Goal: Information Seeking & Learning: Learn about a topic

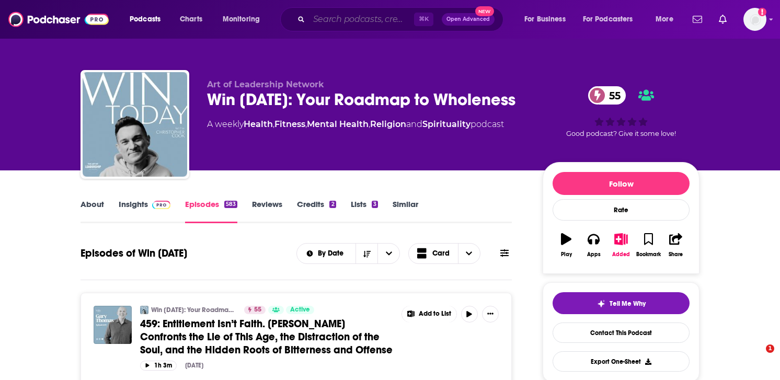
drag, startPoint x: 0, startPoint y: 0, endPoint x: 378, endPoint y: 18, distance: 378.3
click at [378, 18] on input "Search podcasts, credits, & more..." at bounding box center [361, 19] width 105 height 17
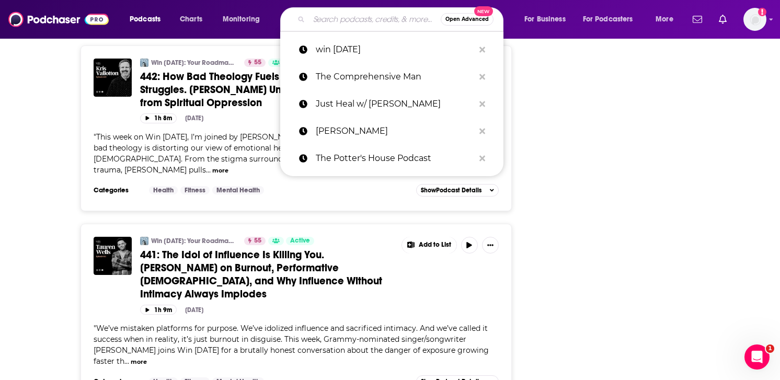
paste input "Alchemize with [PERSON_NAME]"
type input "Alchemize with [PERSON_NAME]"
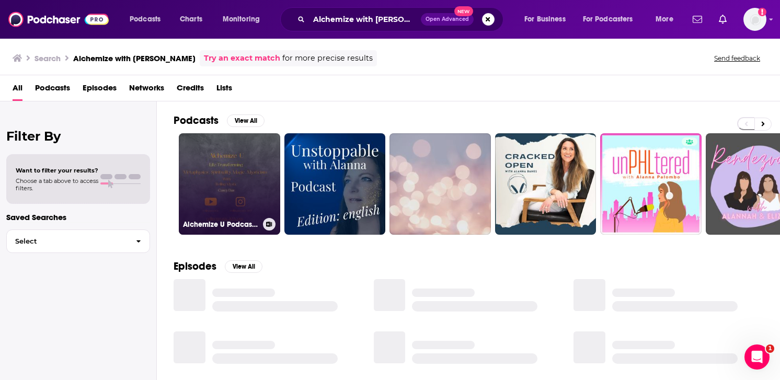
click at [214, 194] on link "Alchemize U Podcast with "Rolling Mystic" [PERSON_NAME]" at bounding box center [229, 183] width 101 height 101
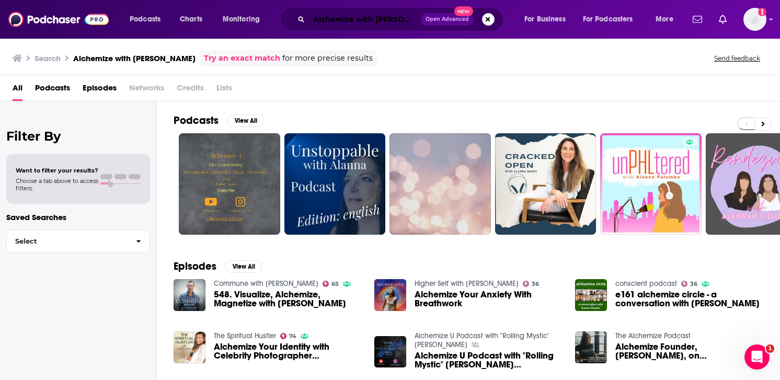
click at [390, 22] on input "Alchemize with [PERSON_NAME]" at bounding box center [365, 19] width 112 height 17
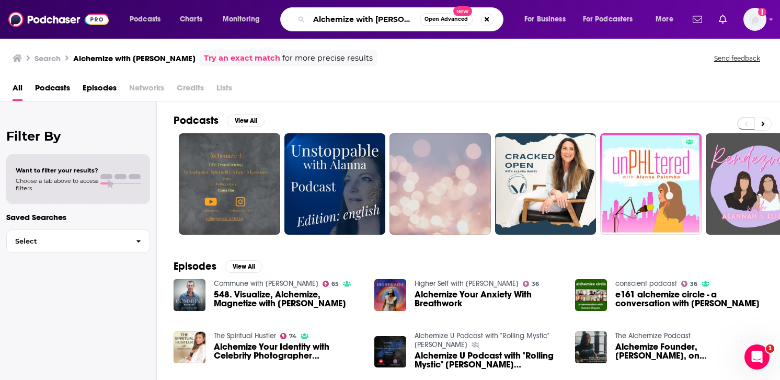
click at [389, 20] on input "Alchemize with [PERSON_NAME]" at bounding box center [364, 19] width 111 height 17
type input "lion within [GEOGRAPHIC_DATA]"
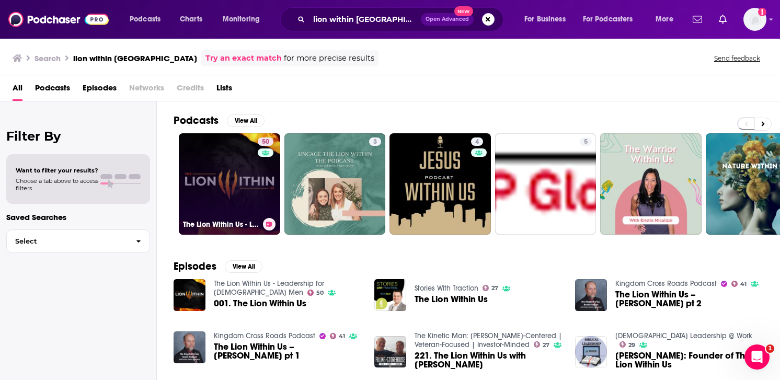
click at [251, 189] on link "50 The Lion Within Us - Leadership for [DEMOGRAPHIC_DATA] Men" at bounding box center [229, 183] width 101 height 101
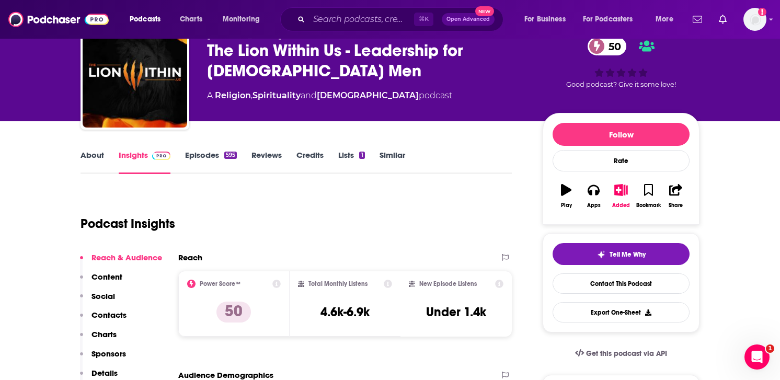
scroll to position [28, 0]
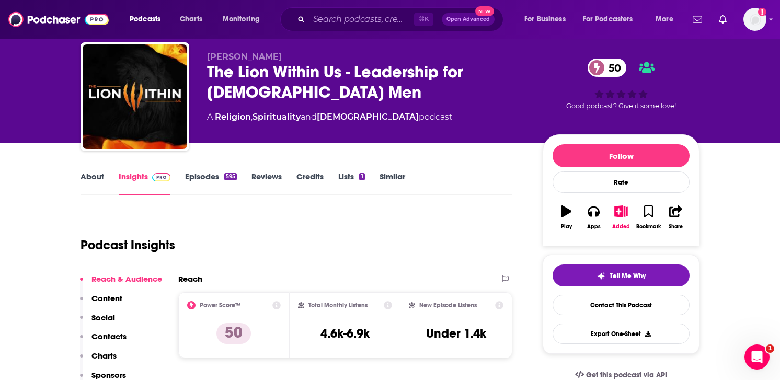
click at [225, 187] on link "Episodes 595" at bounding box center [211, 183] width 52 height 24
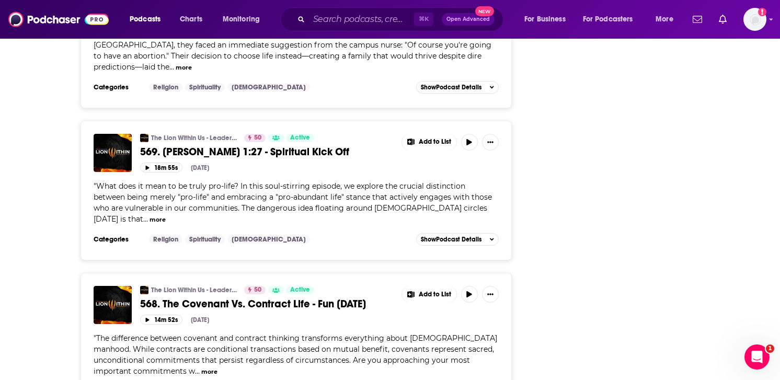
scroll to position [3690, 0]
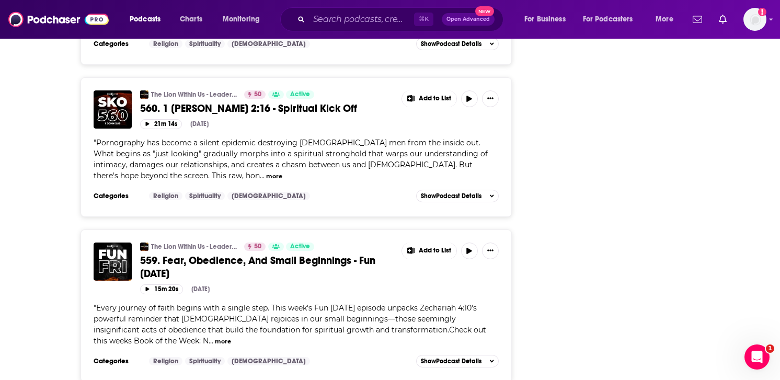
scroll to position [4985, 0]
drag, startPoint x: 361, startPoint y: 319, endPoint x: 400, endPoint y: 320, distance: 39.2
copy span "[PERSON_NAME]"
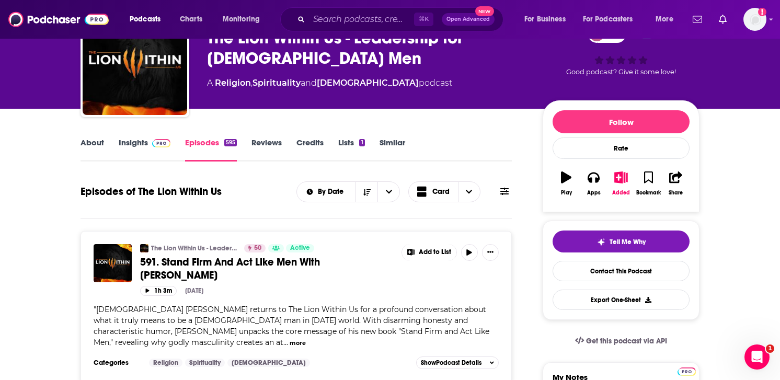
scroll to position [0, 0]
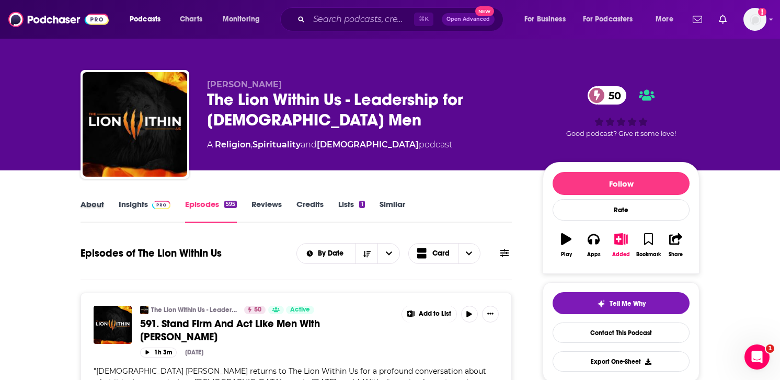
click at [112, 208] on div "About" at bounding box center [99, 211] width 38 height 24
click at [102, 208] on link "About" at bounding box center [92, 211] width 24 height 24
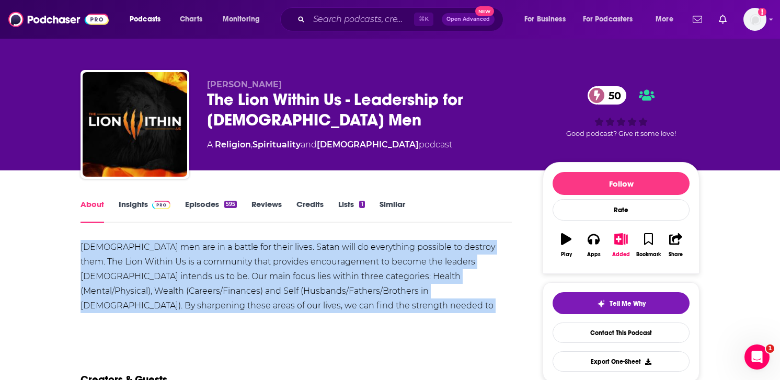
drag, startPoint x: 82, startPoint y: 244, endPoint x: 362, endPoint y: 300, distance: 286.3
click at [362, 300] on div "[DEMOGRAPHIC_DATA] men are in a battle for their lives. Satan will do everythin…" at bounding box center [295, 284] width 431 height 88
copy div "[DEMOGRAPHIC_DATA] men are in a battle for their lives. Satan will do everythin…"
